Goal: Navigation & Orientation: Find specific page/section

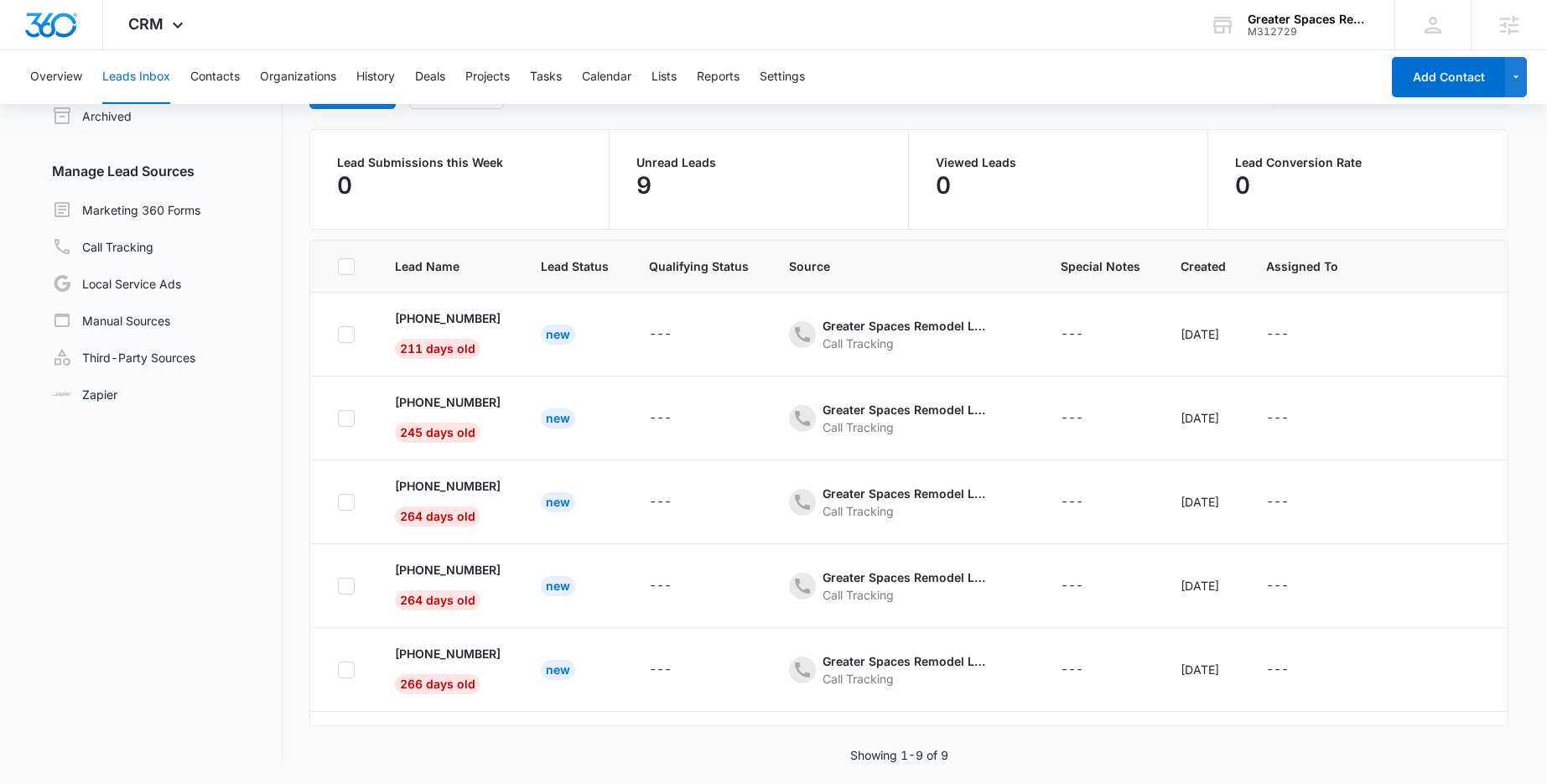
scroll to position [109, 0]
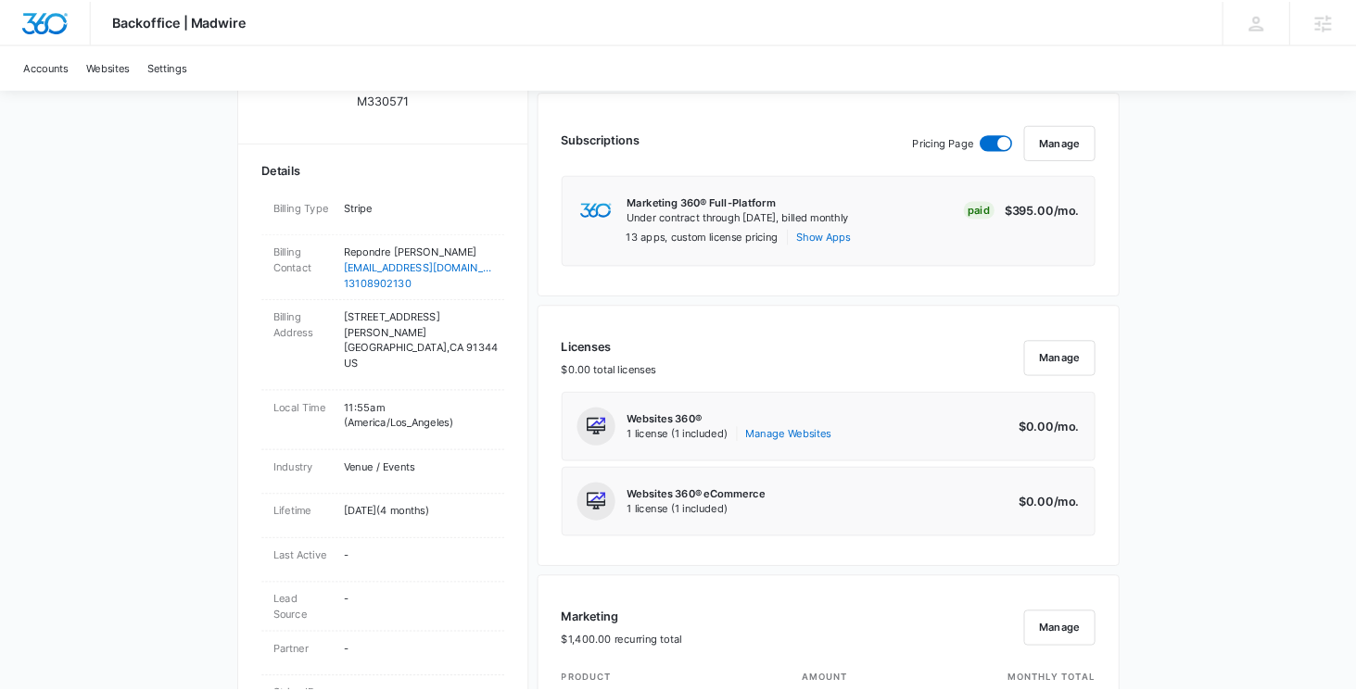
scroll to position [465, 0]
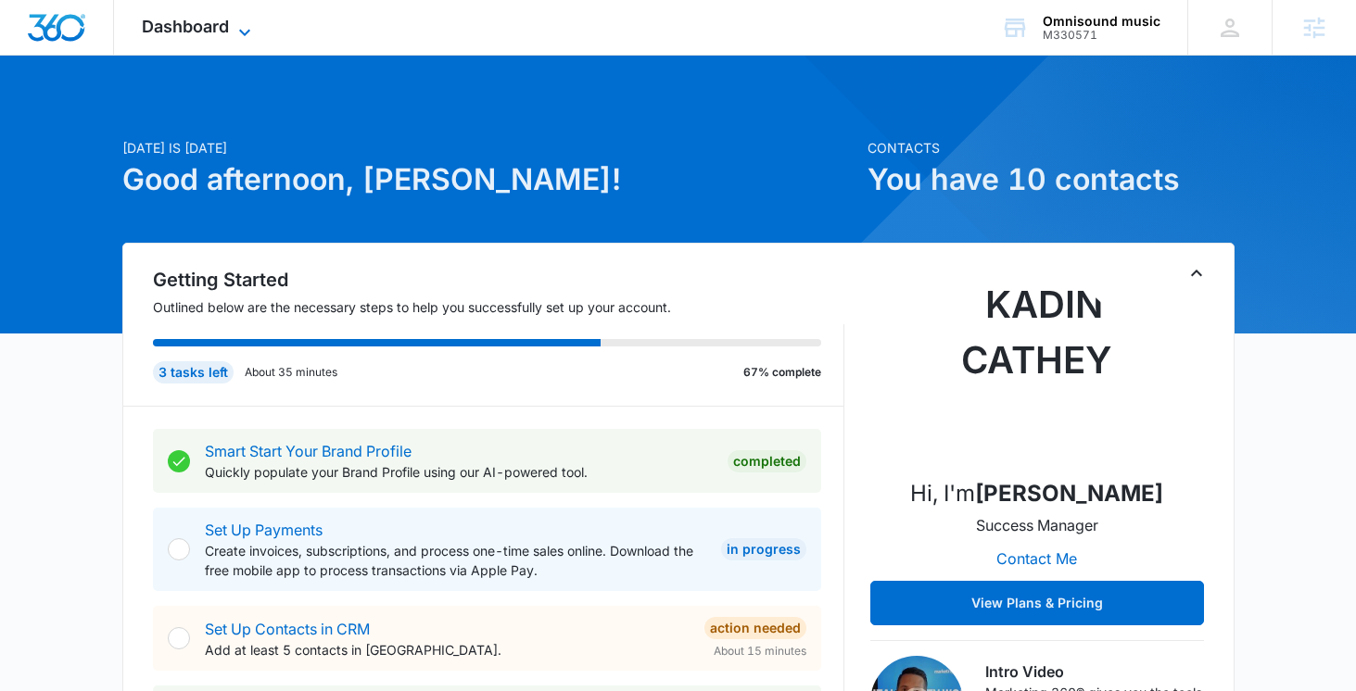
click at [241, 30] on icon at bounding box center [244, 32] width 11 height 6
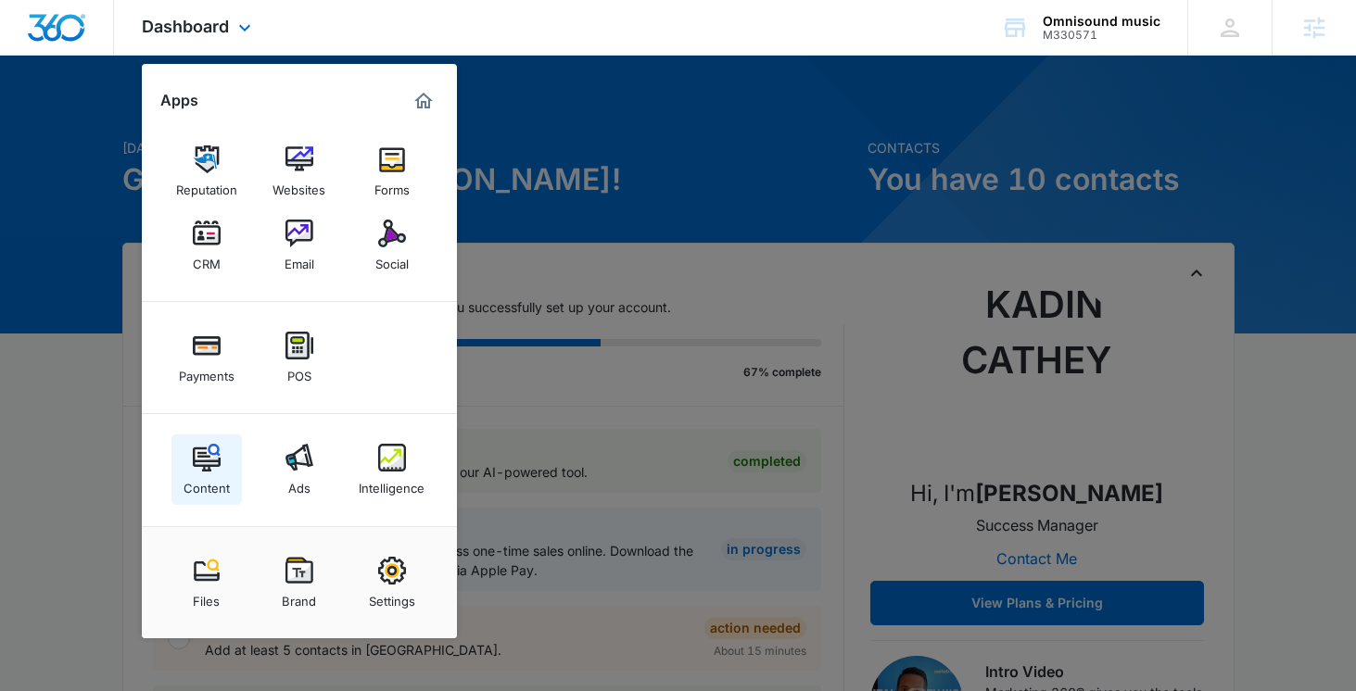
click at [207, 475] on div "Content" at bounding box center [207, 484] width 46 height 24
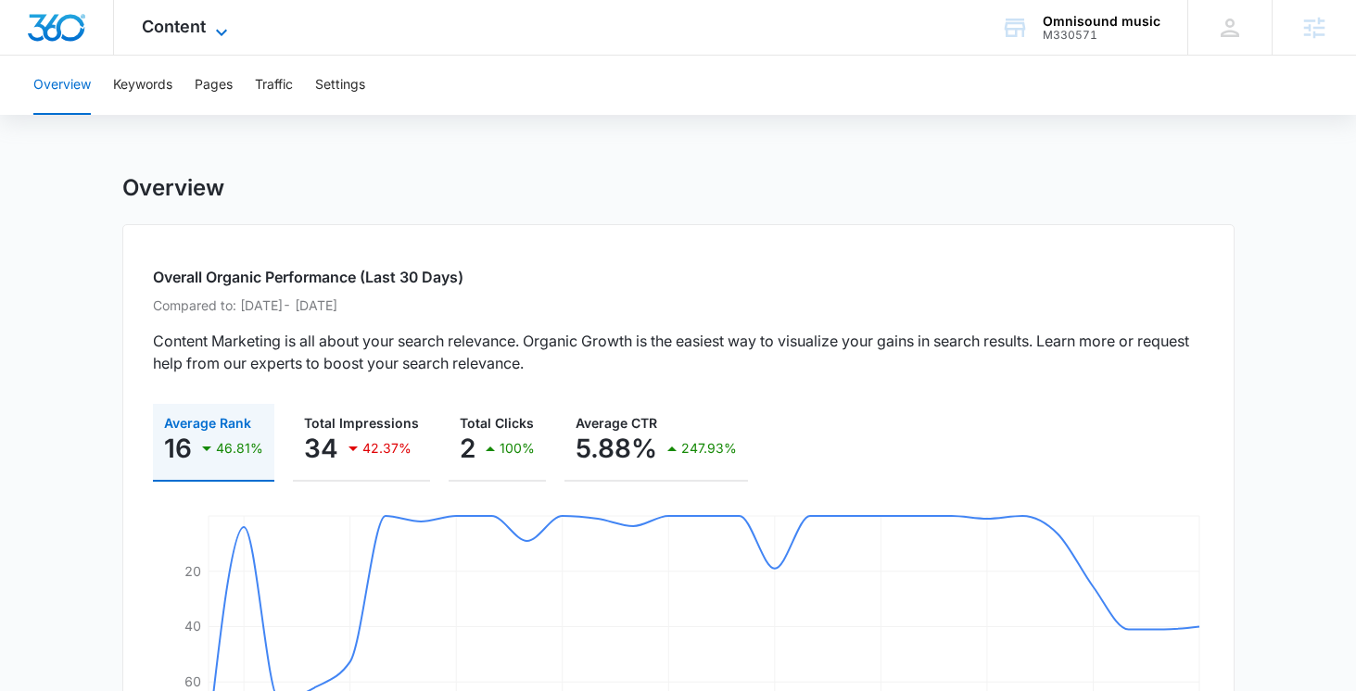
click at [218, 28] on icon at bounding box center [221, 32] width 22 height 22
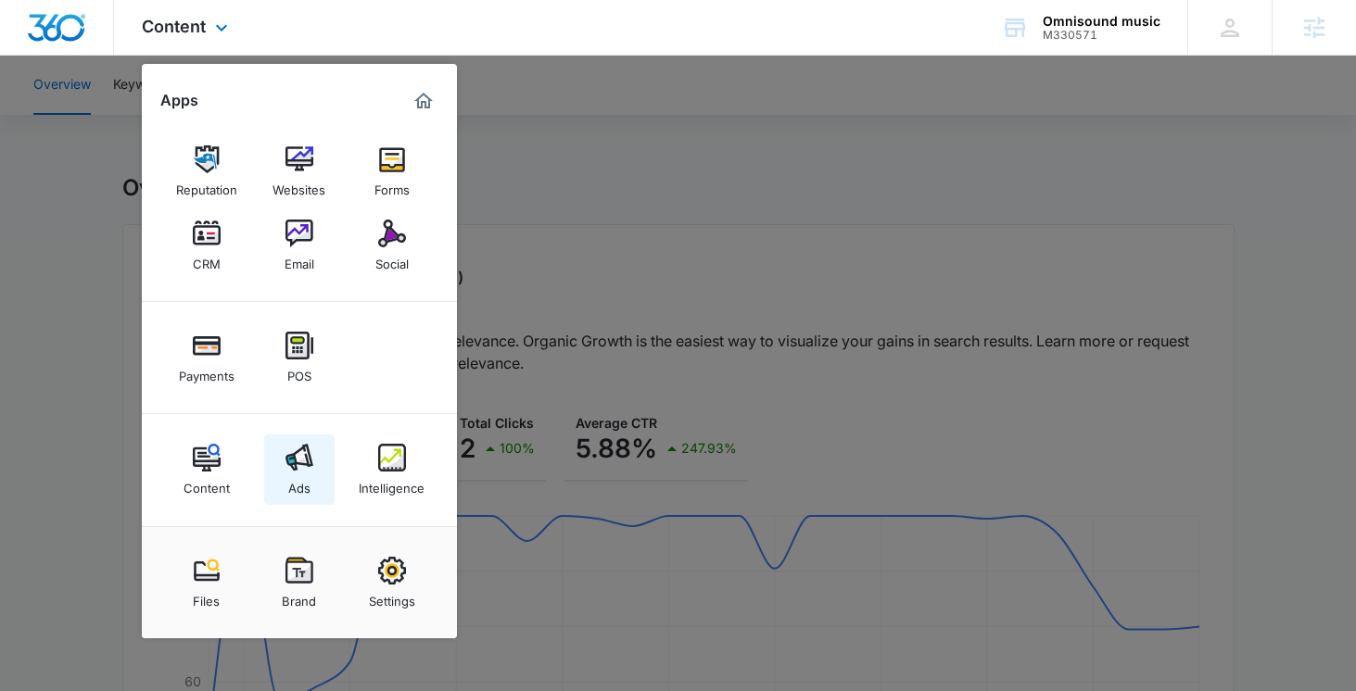
click at [310, 481] on div "Ads" at bounding box center [299, 484] width 22 height 24
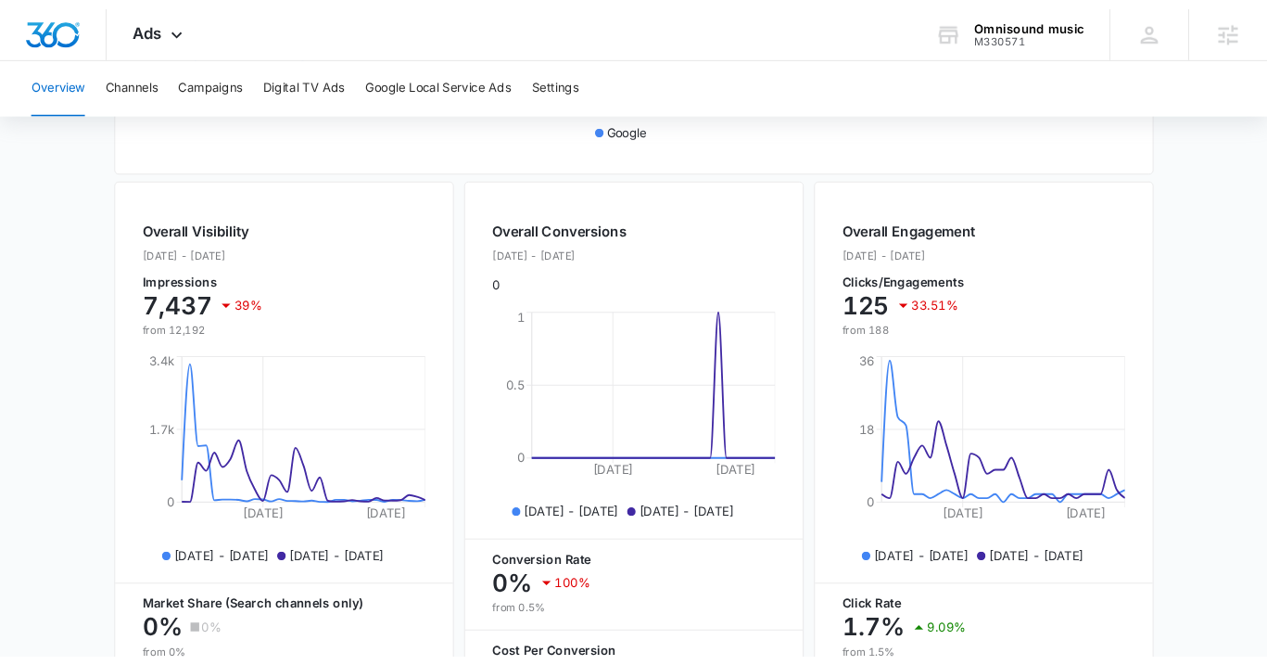
scroll to position [609, 0]
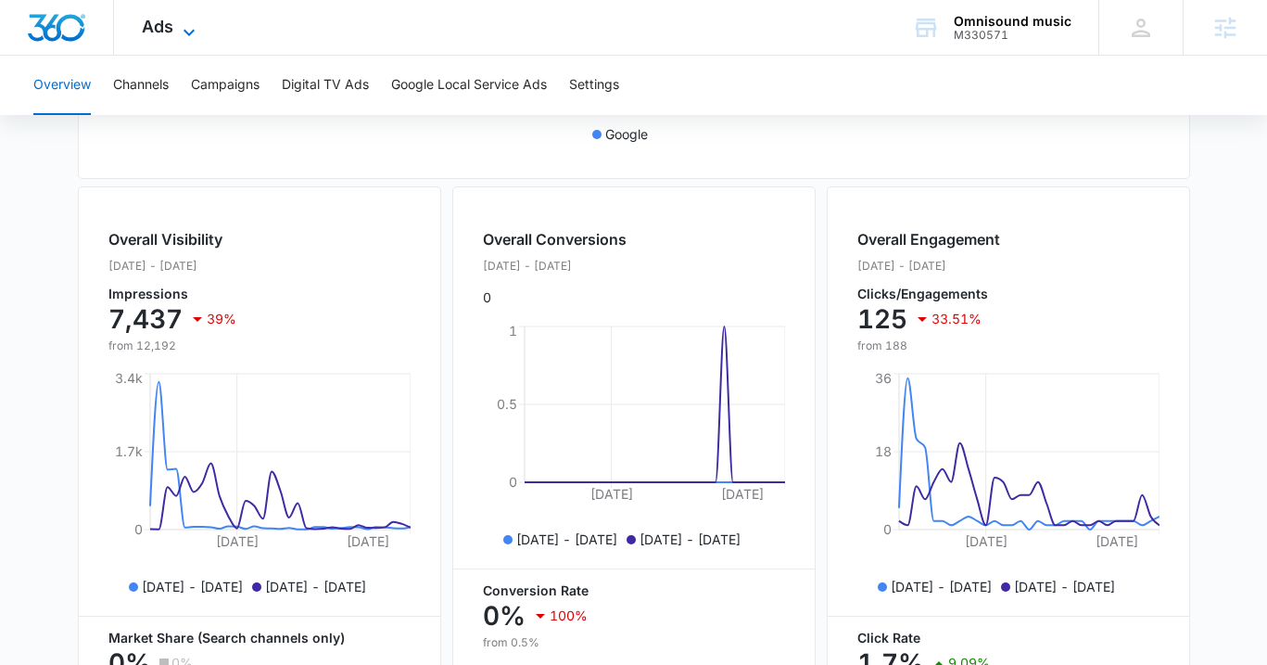
click at [178, 32] on icon at bounding box center [189, 32] width 22 height 22
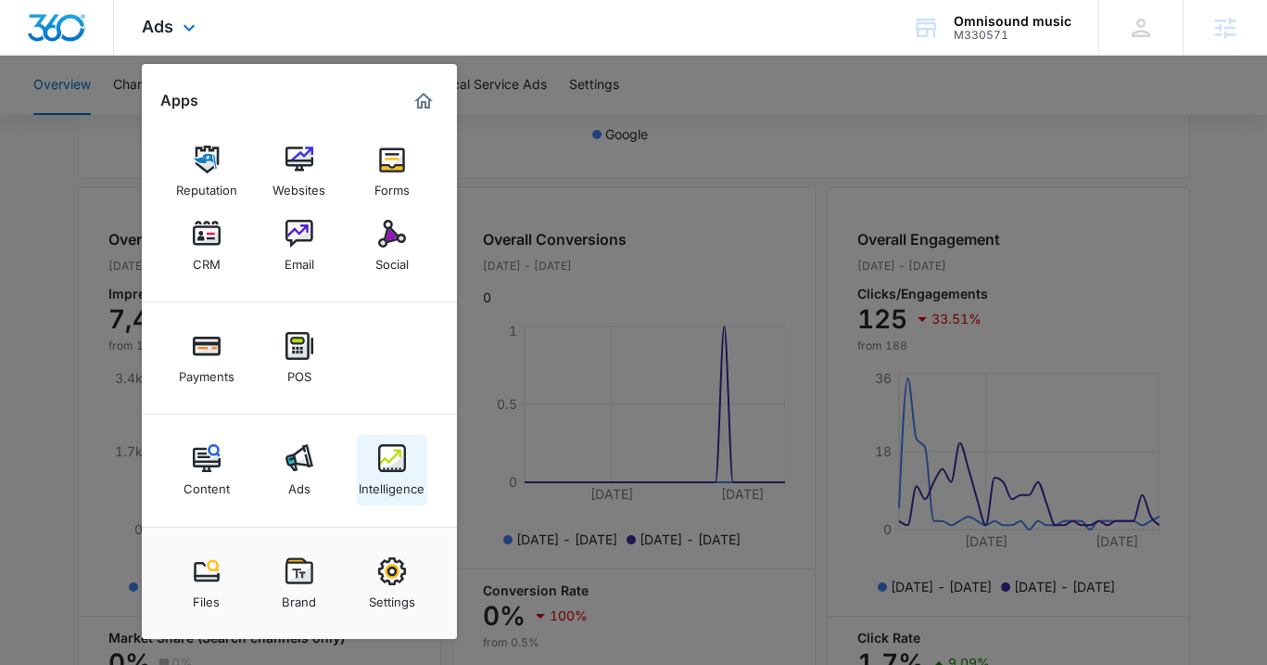
click at [391, 454] on img at bounding box center [392, 458] width 28 height 28
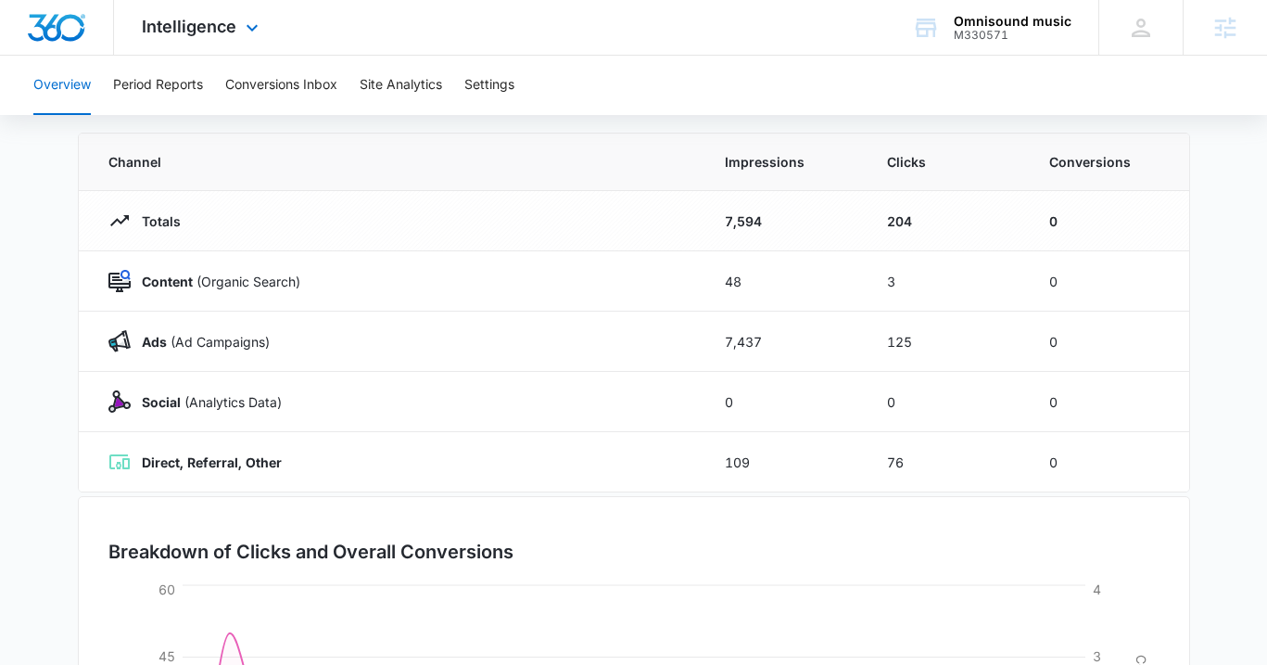
scroll to position [149, 0]
